Goal: Contribute content

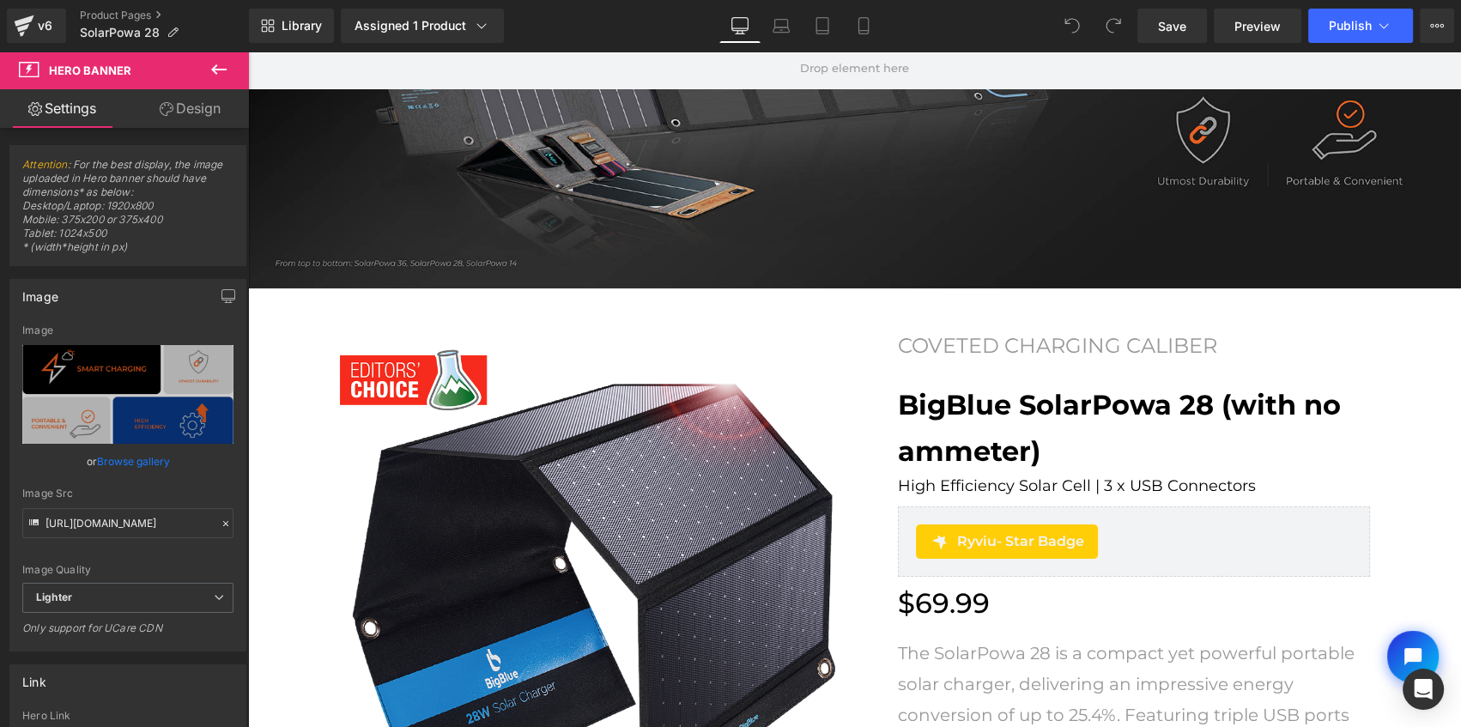
scroll to position [155, 0]
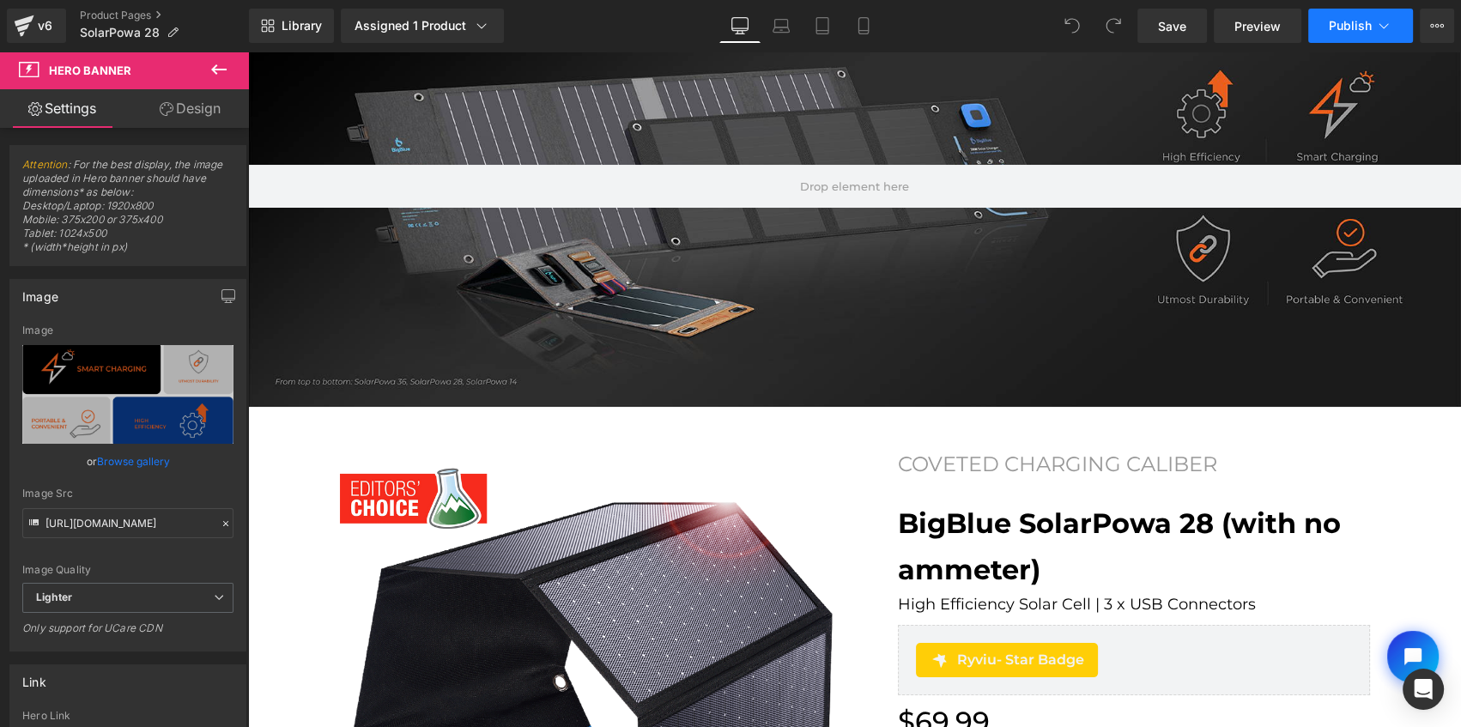
click at [1344, 21] on span "Publish" at bounding box center [1350, 26] width 43 height 14
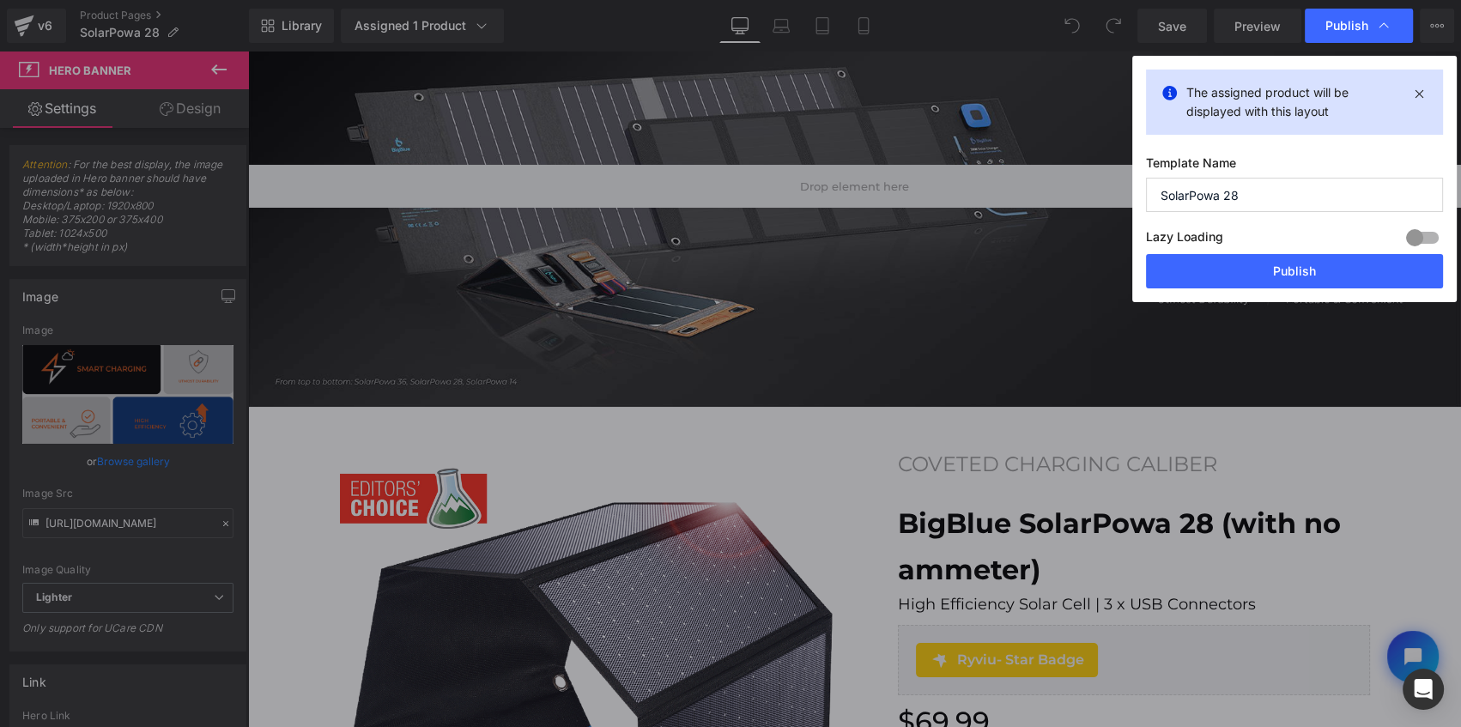
click at [1287, 198] on input "SolarPowa 28" at bounding box center [1294, 195] width 297 height 34
click at [1326, 194] on input "[STREET_ADDRESS] with no ammerter" at bounding box center [1294, 195] width 297 height 34
type input "SolarPowa 28 with no ammeter"
click at [1336, 267] on button "Publish" at bounding box center [1294, 271] width 297 height 34
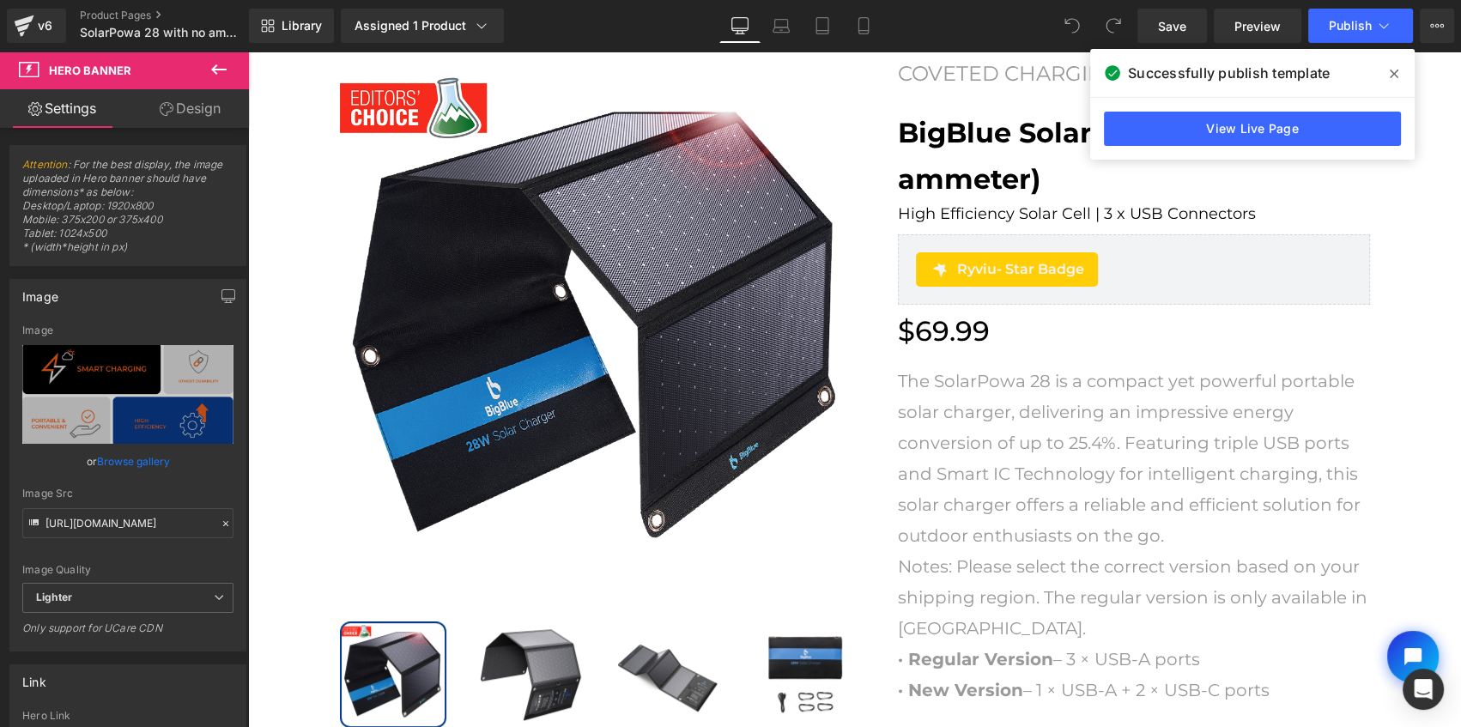
scroll to position [859, 0]
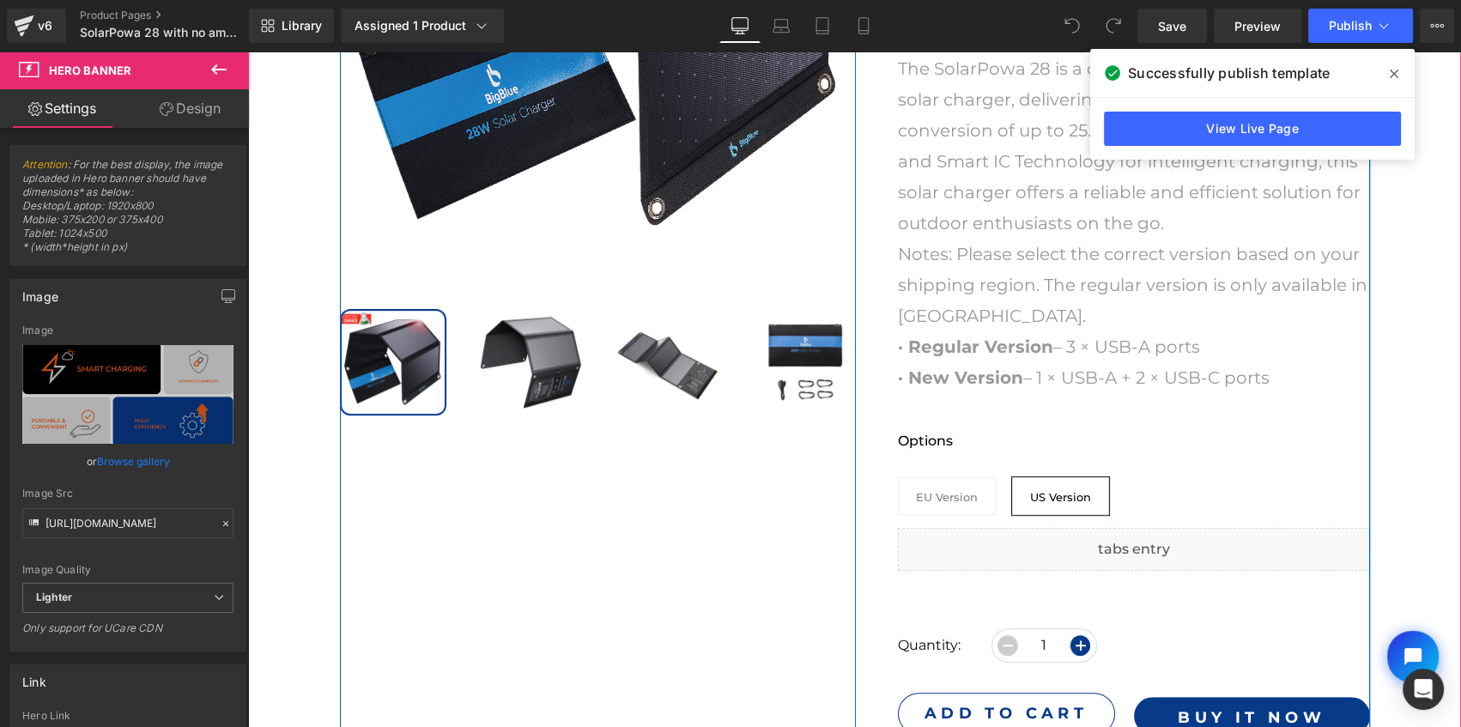
click at [248, 52] on div at bounding box center [248, 52] width 0 height 0
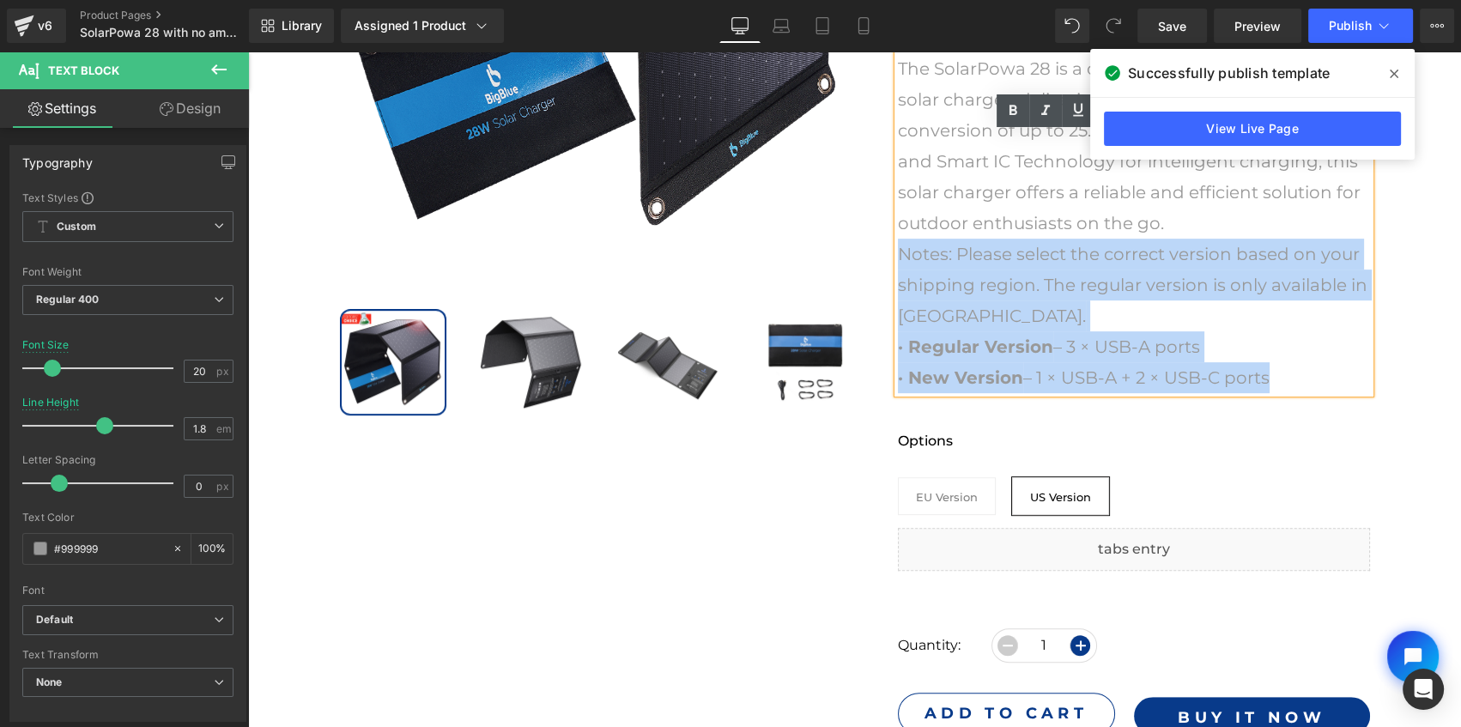
drag, startPoint x: 1276, startPoint y: 377, endPoint x: 882, endPoint y: 256, distance: 412.3
click at [882, 256] on div "COVETED CHARGING CALIBER Text Block Row BigBlue SolarPowa 28 (with no ammeter) …" at bounding box center [1112, 278] width 515 height 1046
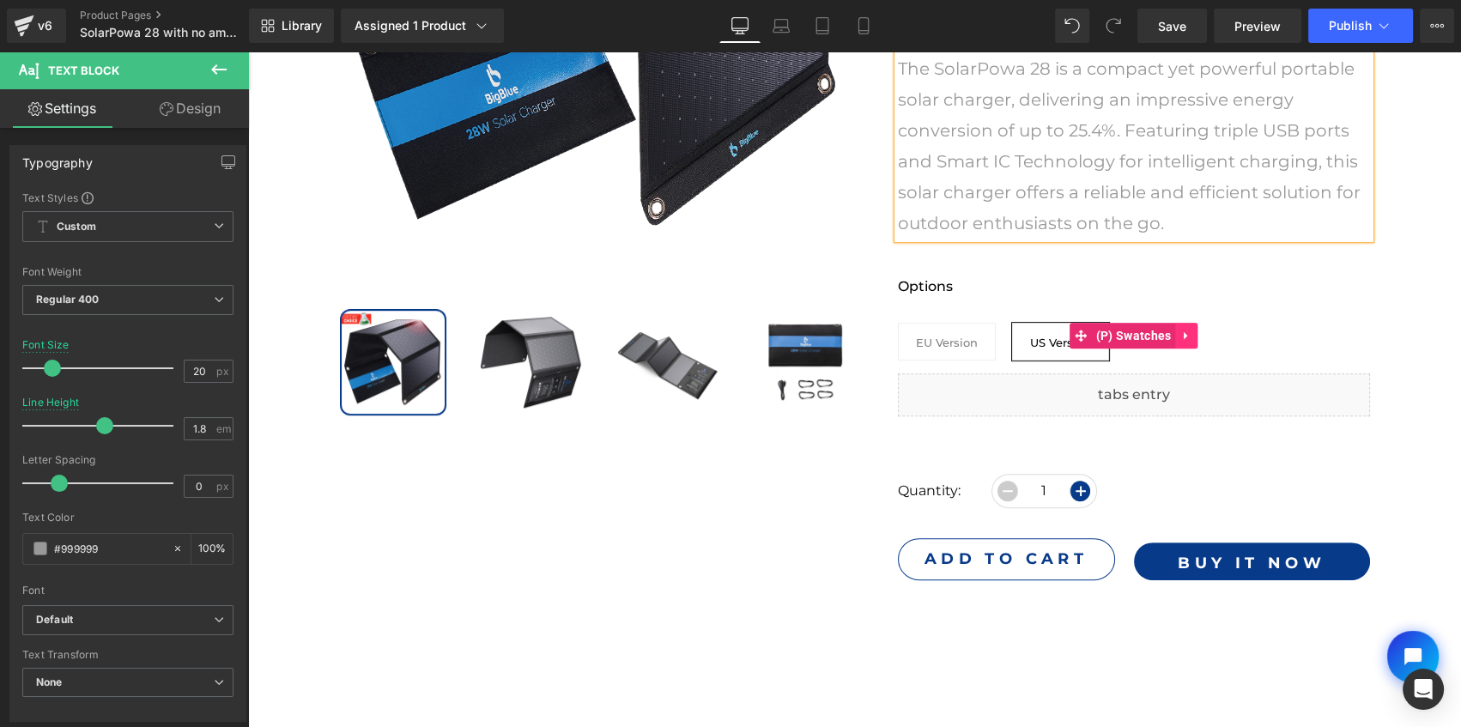
click at [1181, 338] on icon at bounding box center [1187, 335] width 12 height 13
click at [1192, 337] on icon at bounding box center [1198, 336] width 12 height 12
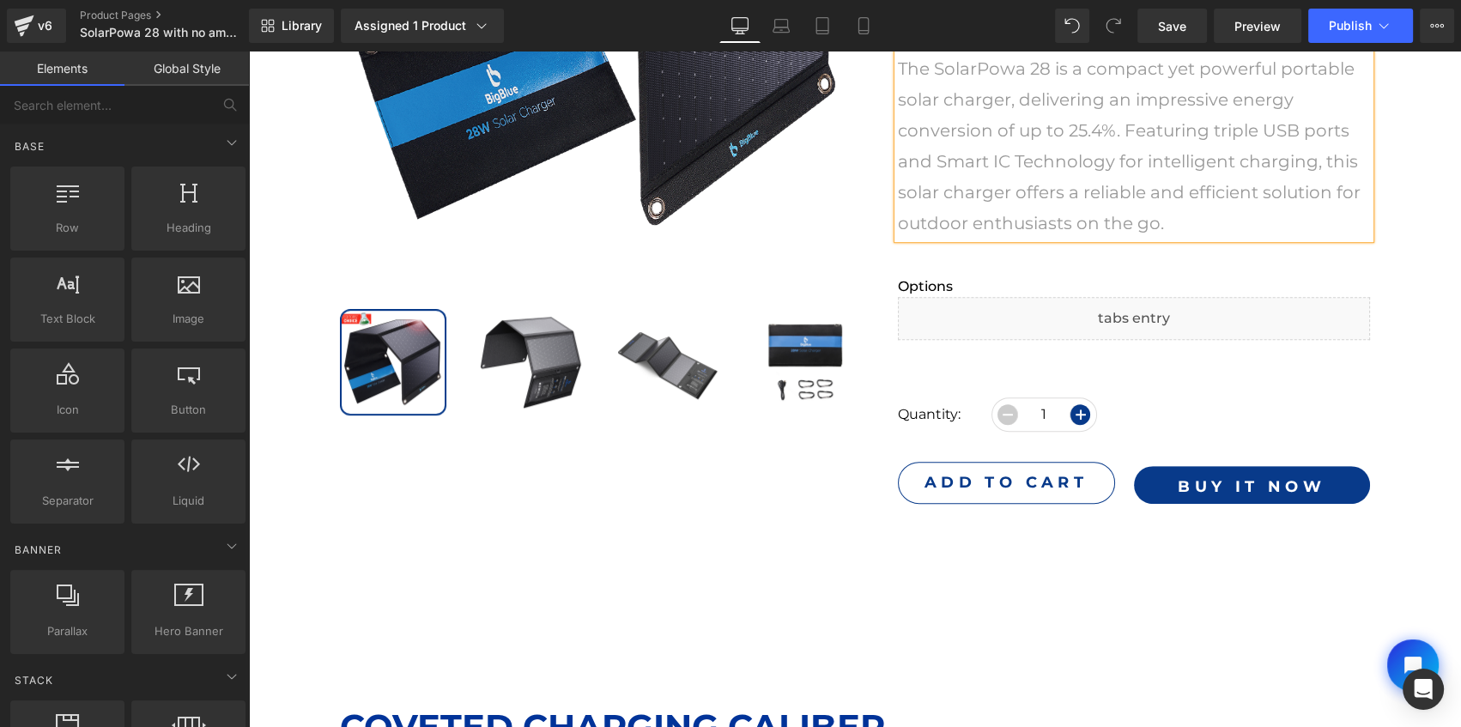
scroll to position [867, 0]
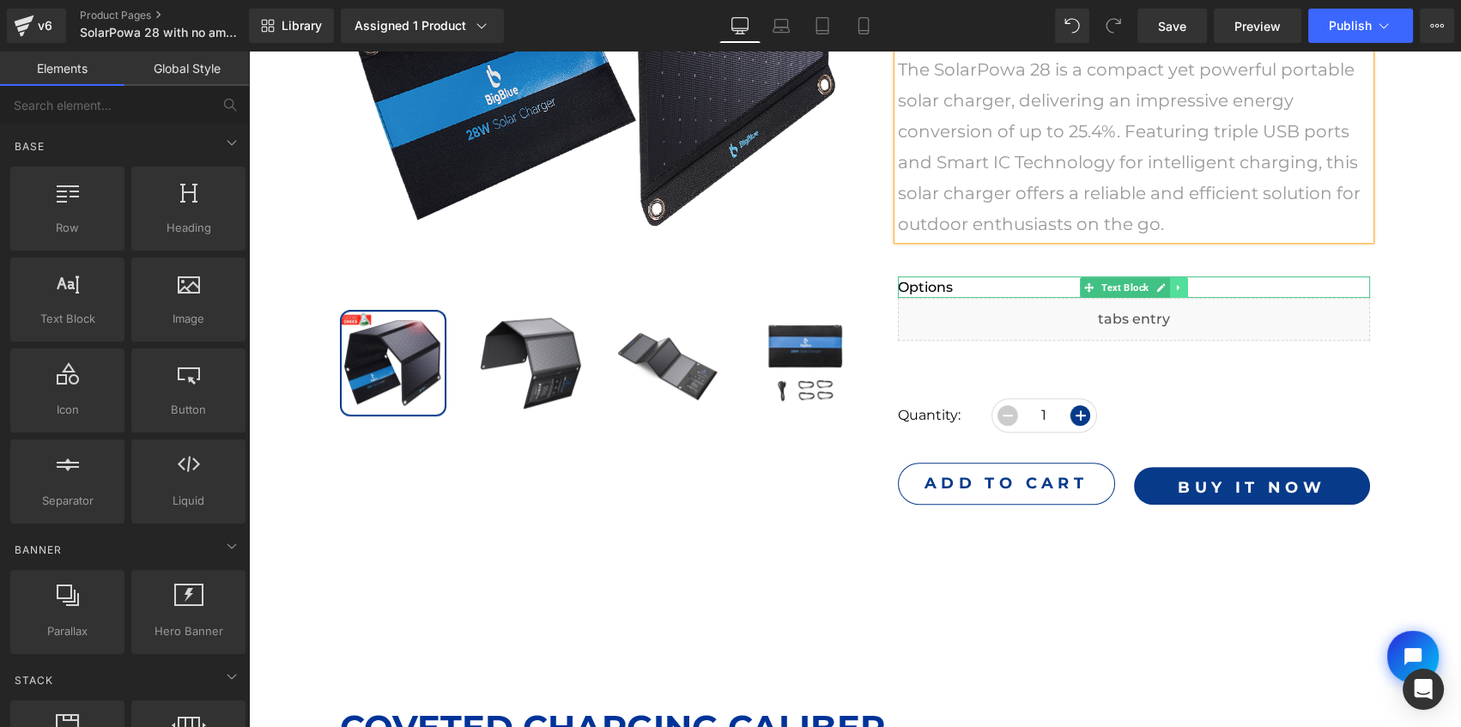
click at [1175, 287] on icon at bounding box center [1178, 287] width 9 height 10
click at [1186, 288] on icon at bounding box center [1187, 286] width 9 height 9
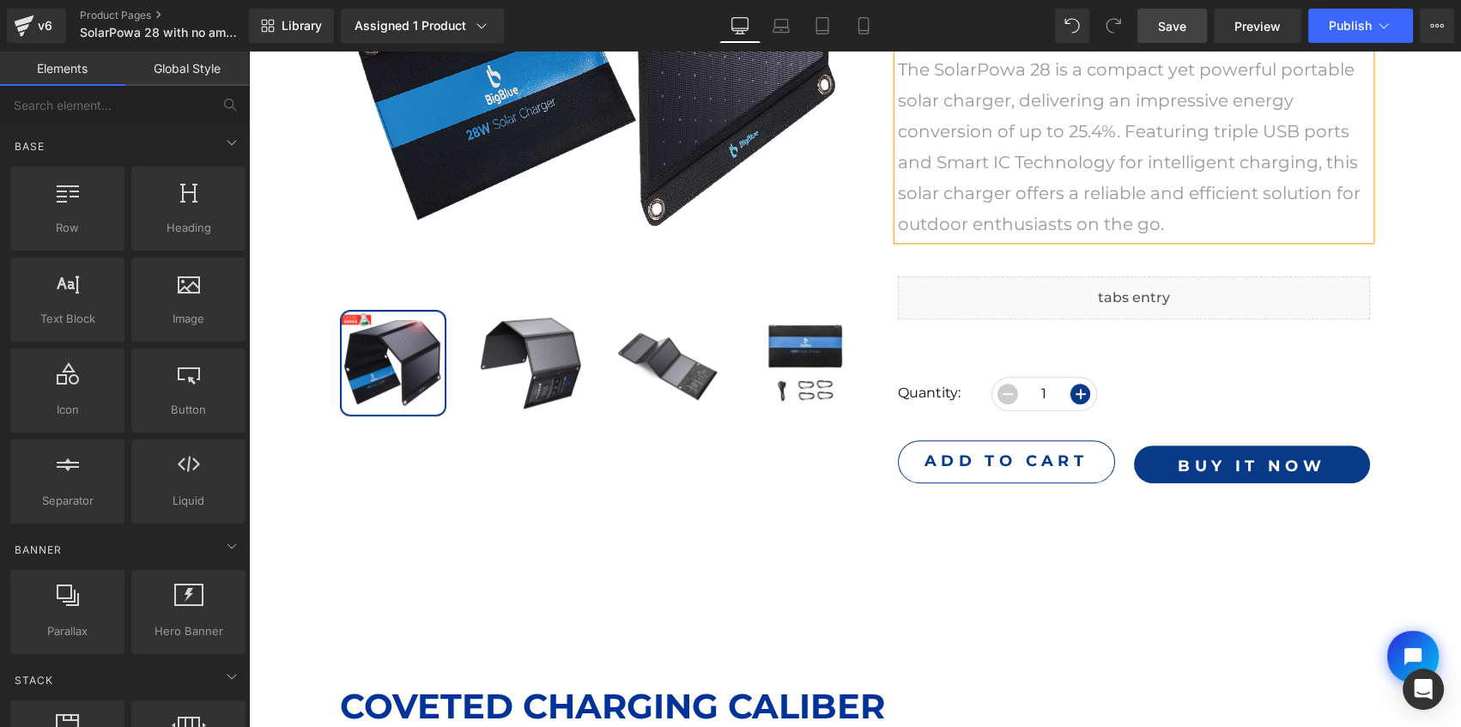
click at [1171, 32] on span "Save" at bounding box center [1172, 26] width 28 height 18
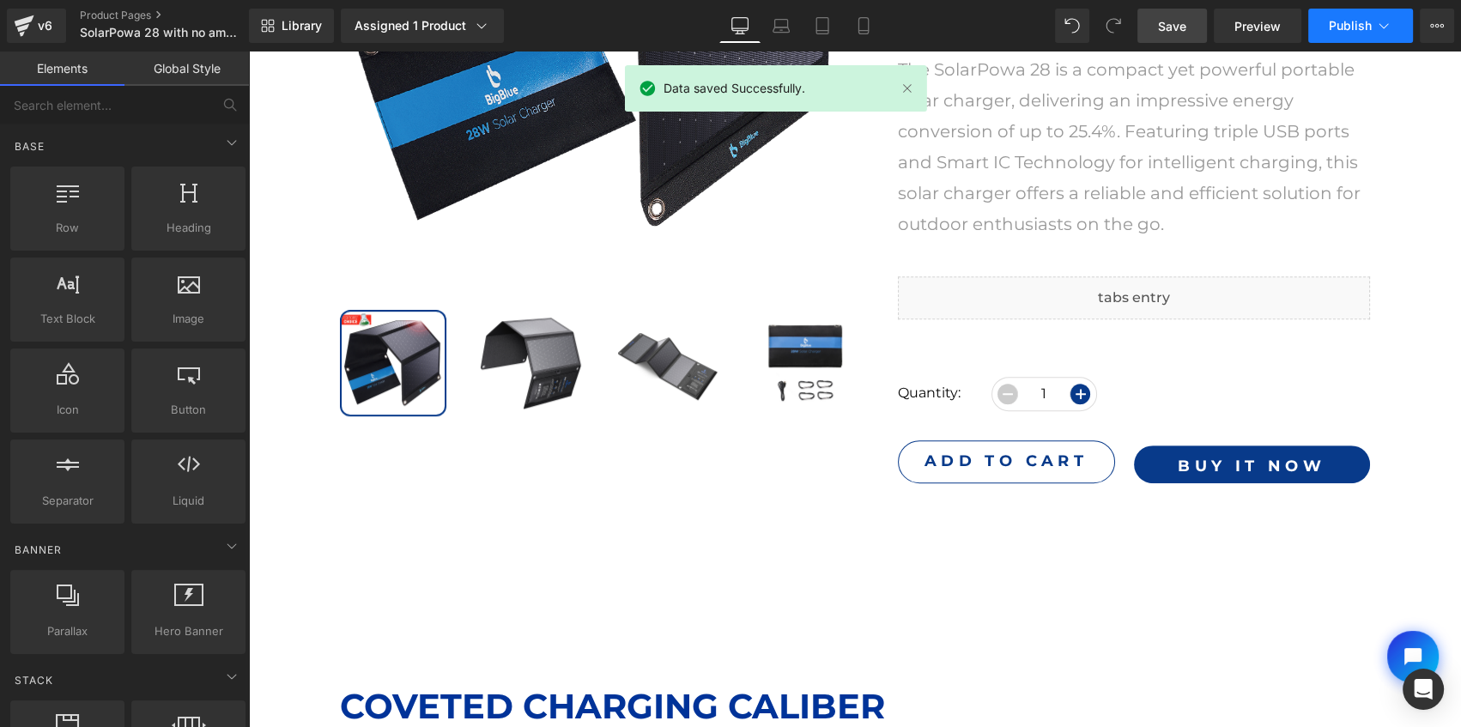
click at [1345, 27] on span "Publish" at bounding box center [1350, 26] width 43 height 14
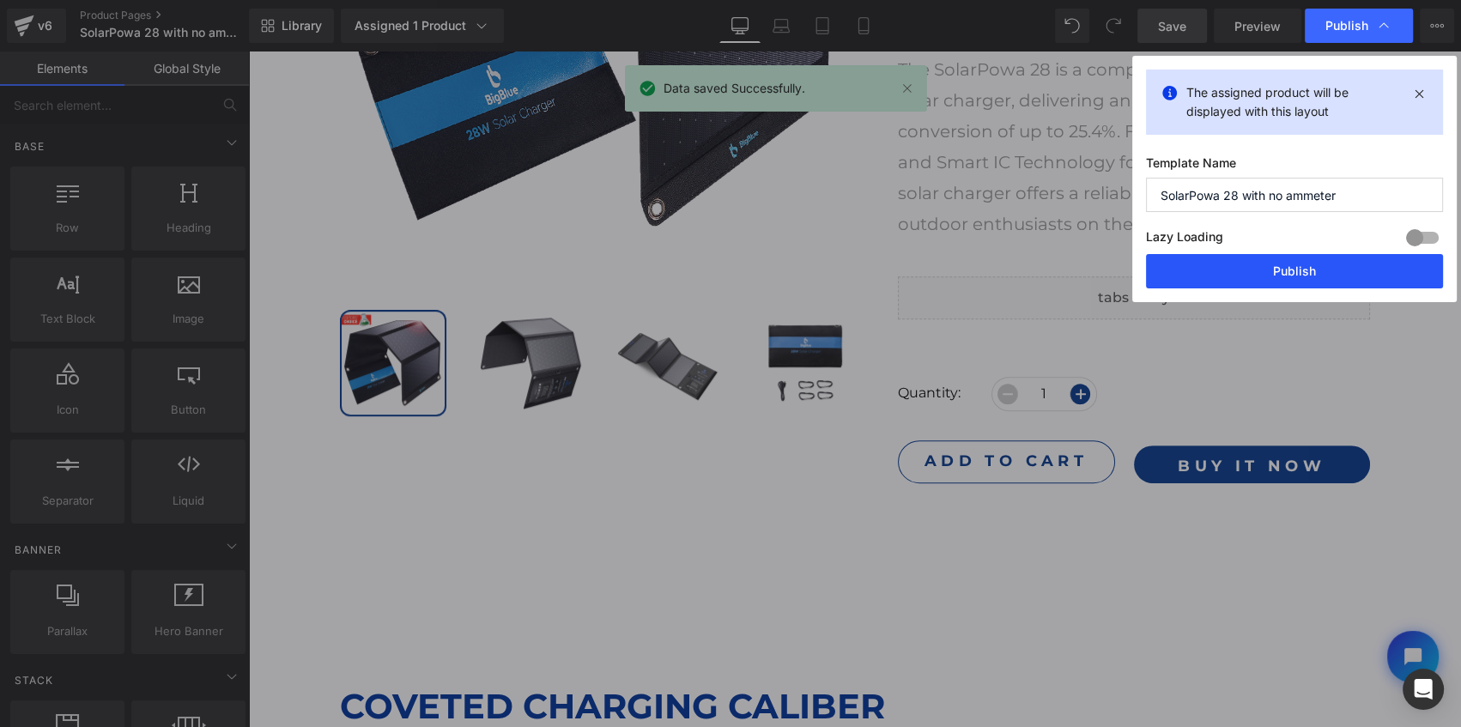
click at [1314, 272] on button "Publish" at bounding box center [1294, 271] width 297 height 34
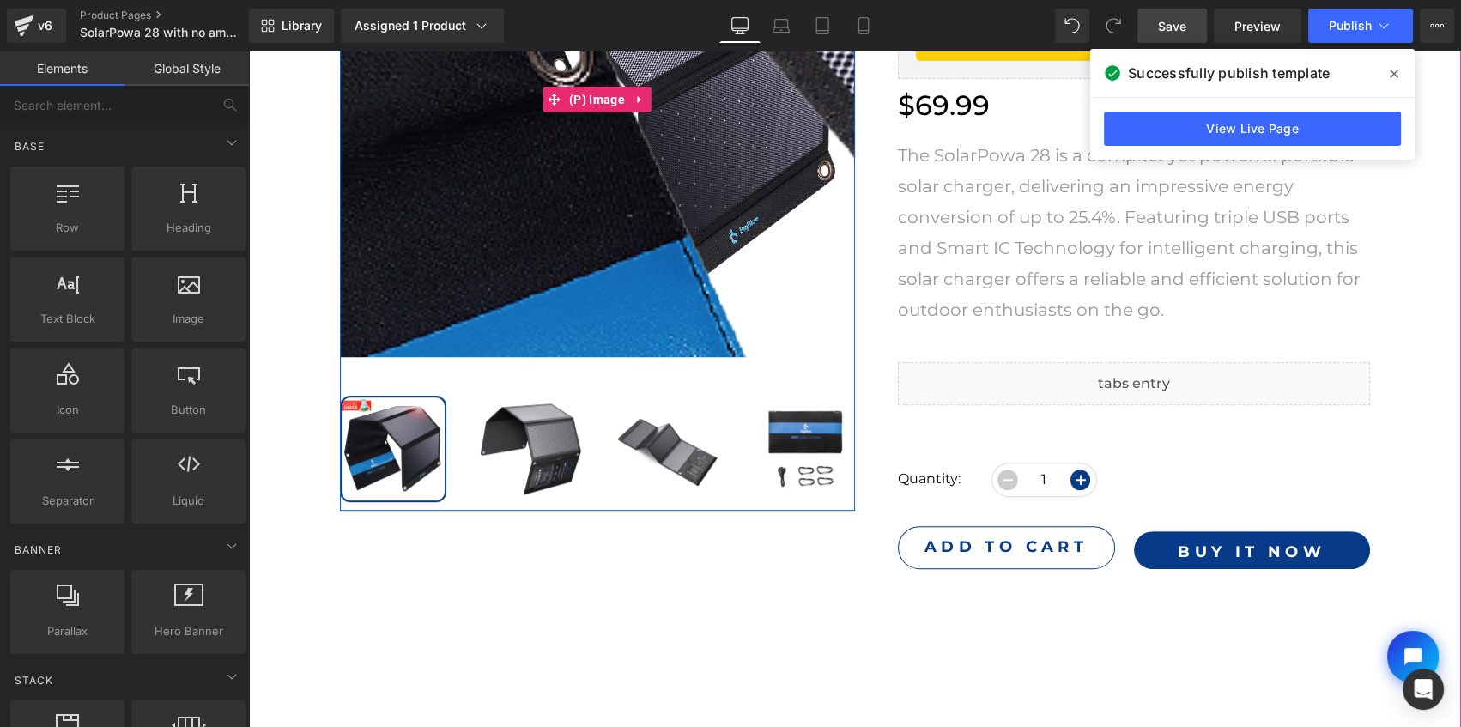
scroll to position [634, 0]
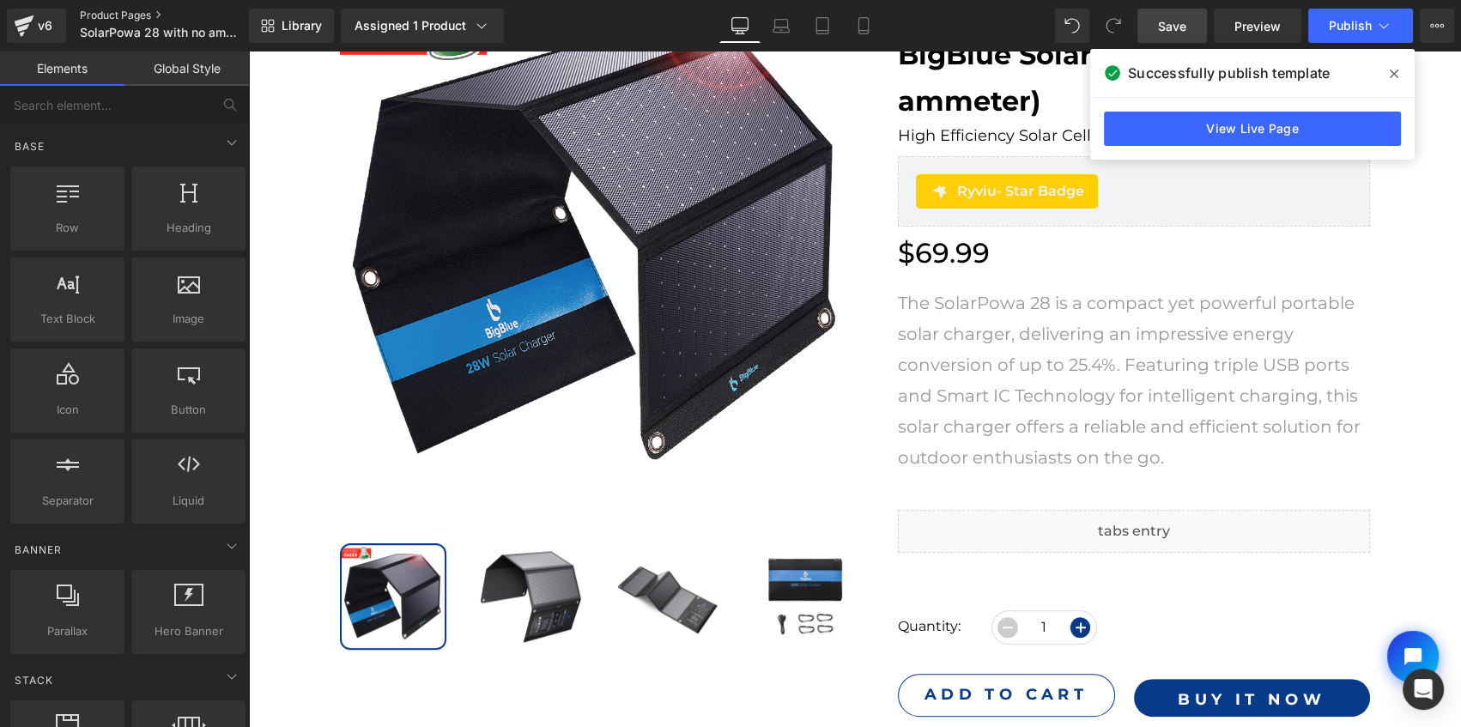
click at [123, 15] on link "Product Pages" at bounding box center [178, 16] width 197 height 14
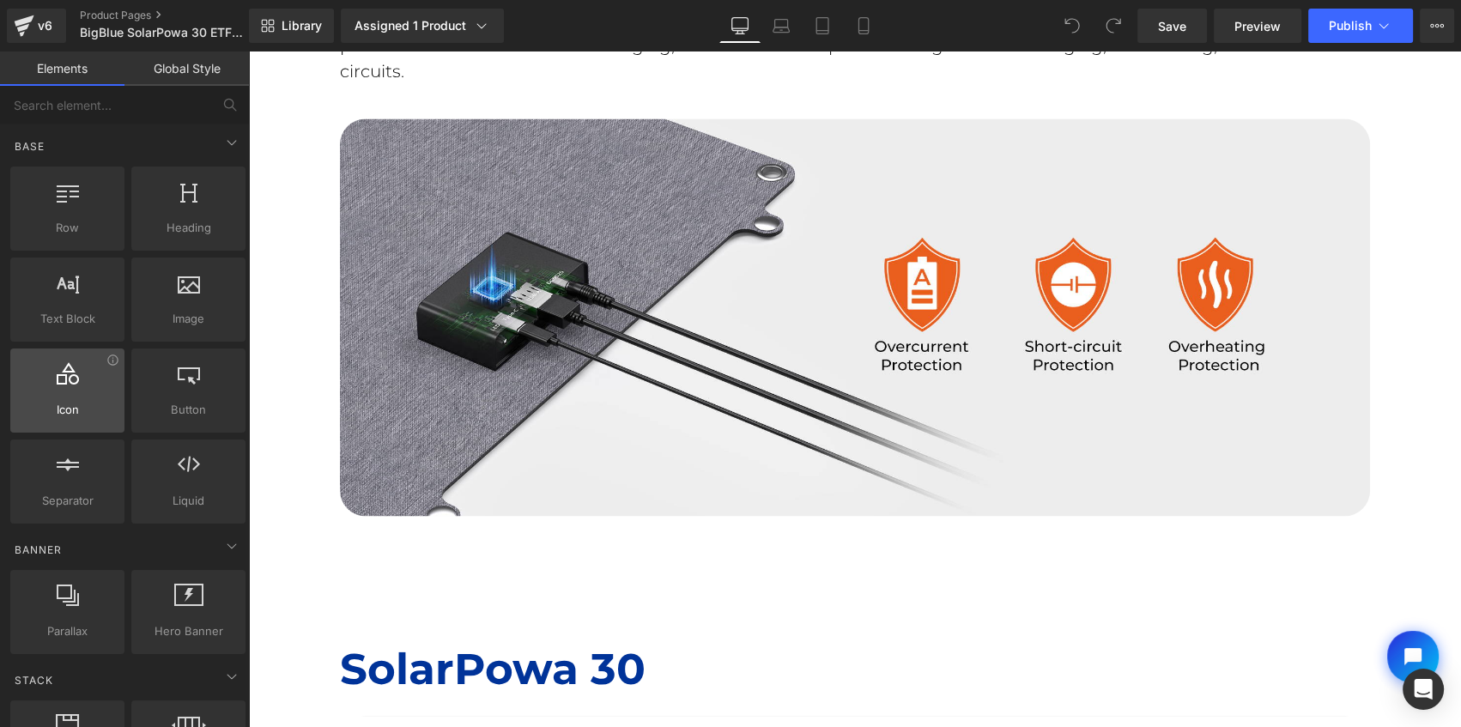
scroll to position [3824, 0]
